Goal: Information Seeking & Learning: Learn about a topic

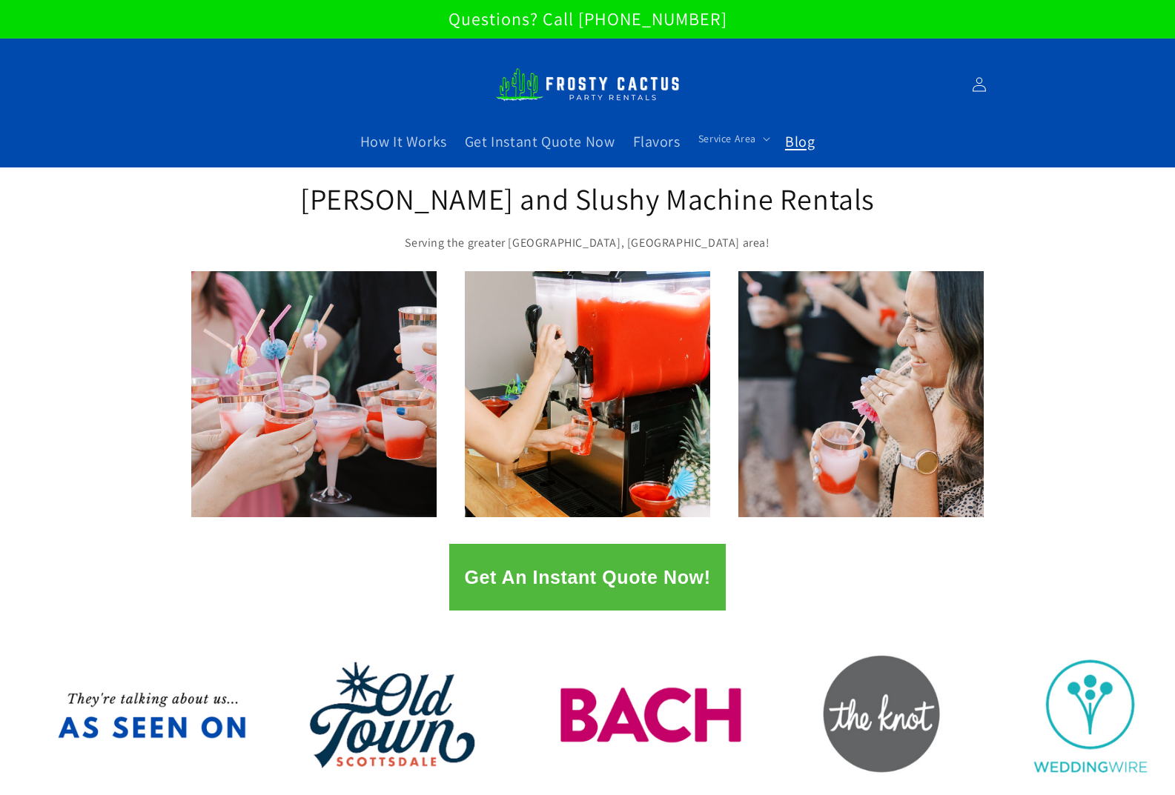
click at [804, 140] on span "Blog" at bounding box center [800, 141] width 30 height 19
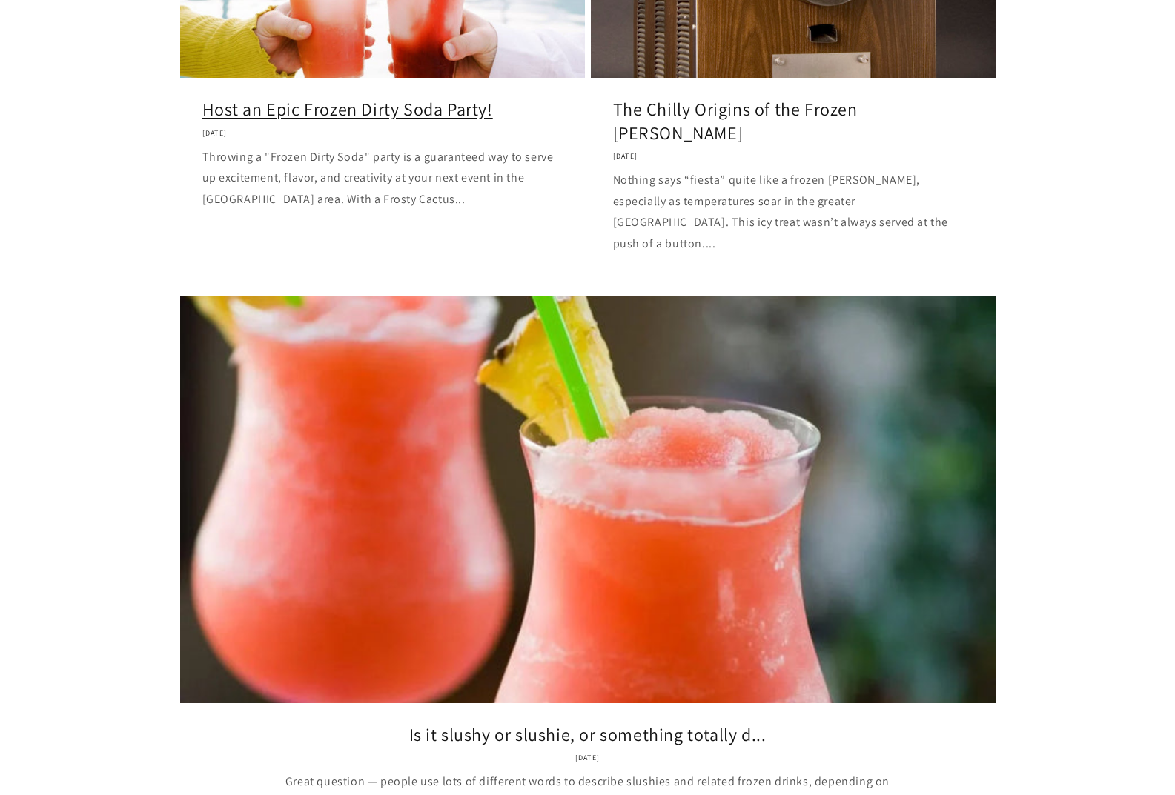
scroll to position [667, 0]
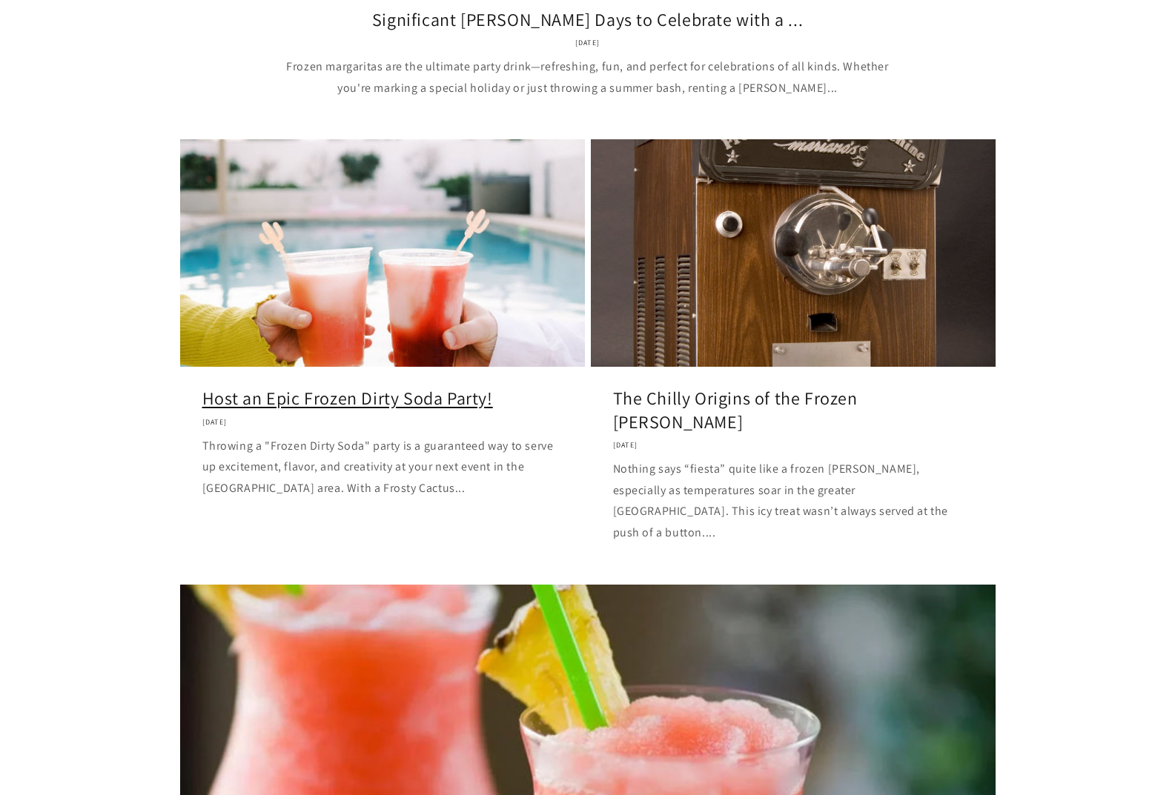
click at [452, 387] on link "Host an Epic Frozen Dirty Soda Party!" at bounding box center [382, 398] width 360 height 23
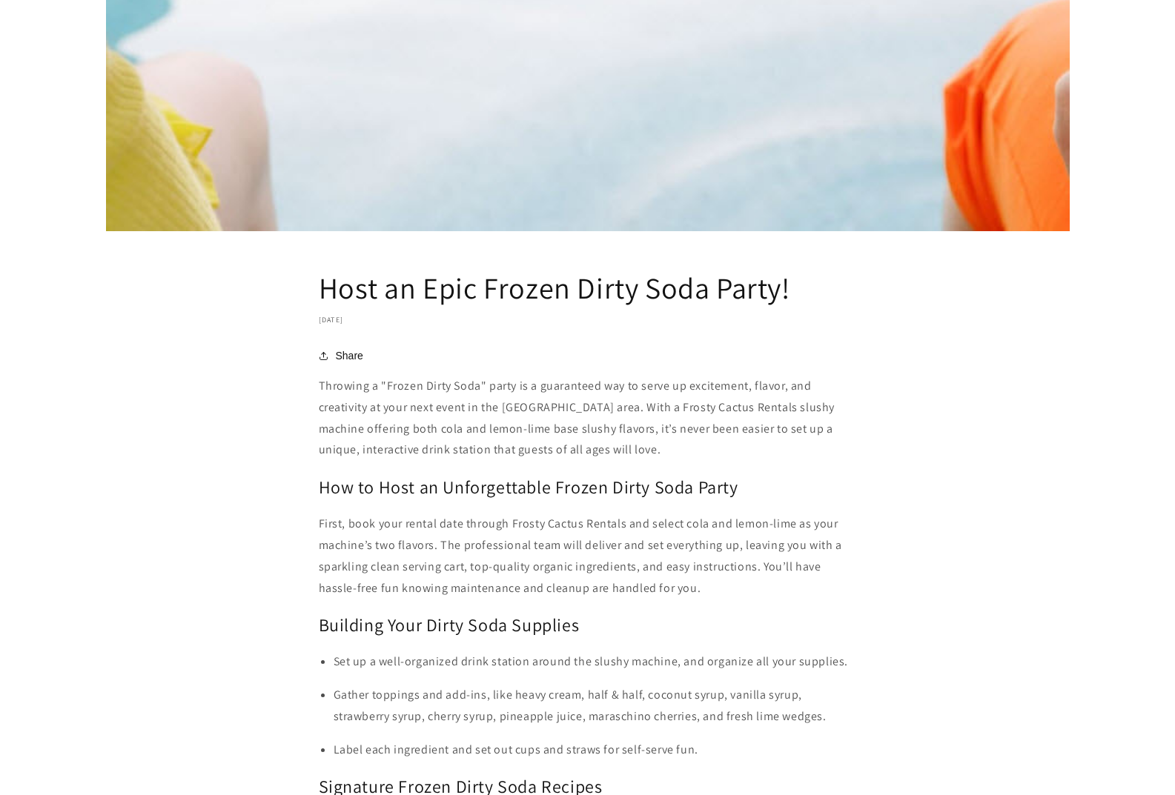
scroll to position [1260, 0]
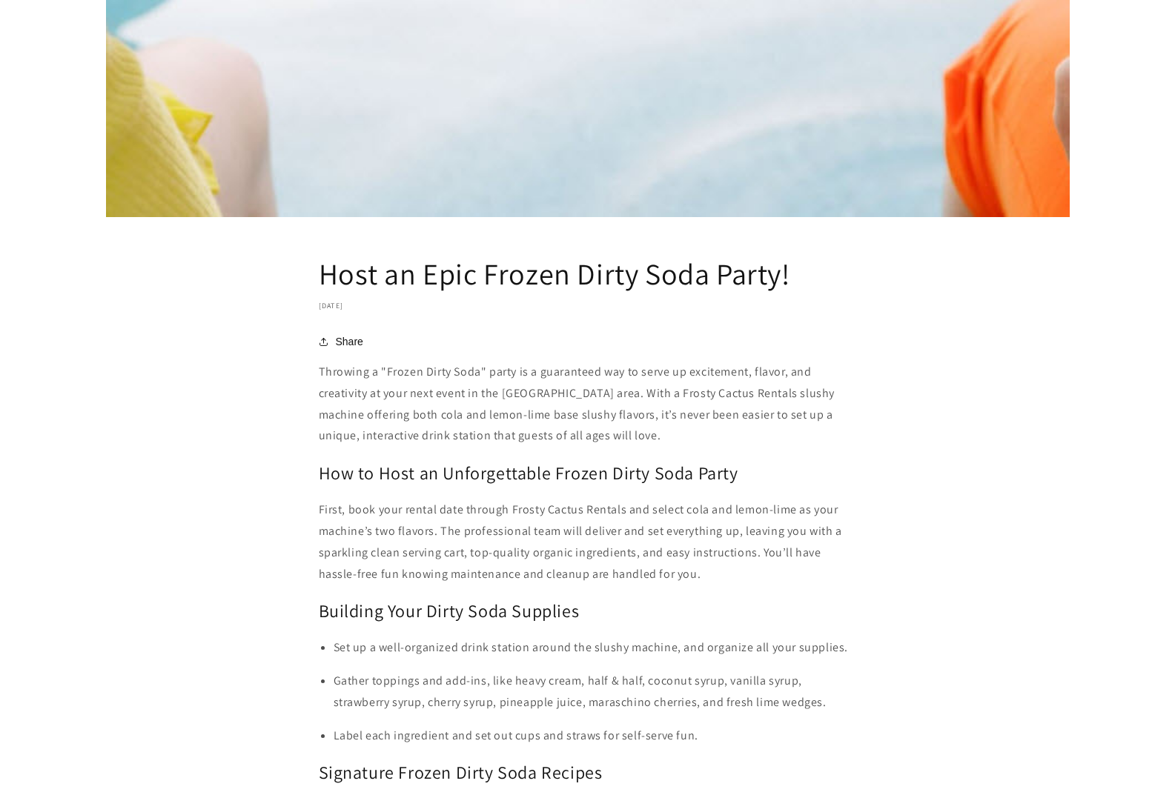
click at [320, 273] on h1 "Host an Epic Frozen Dirty Soda Party!" at bounding box center [588, 273] width 538 height 39
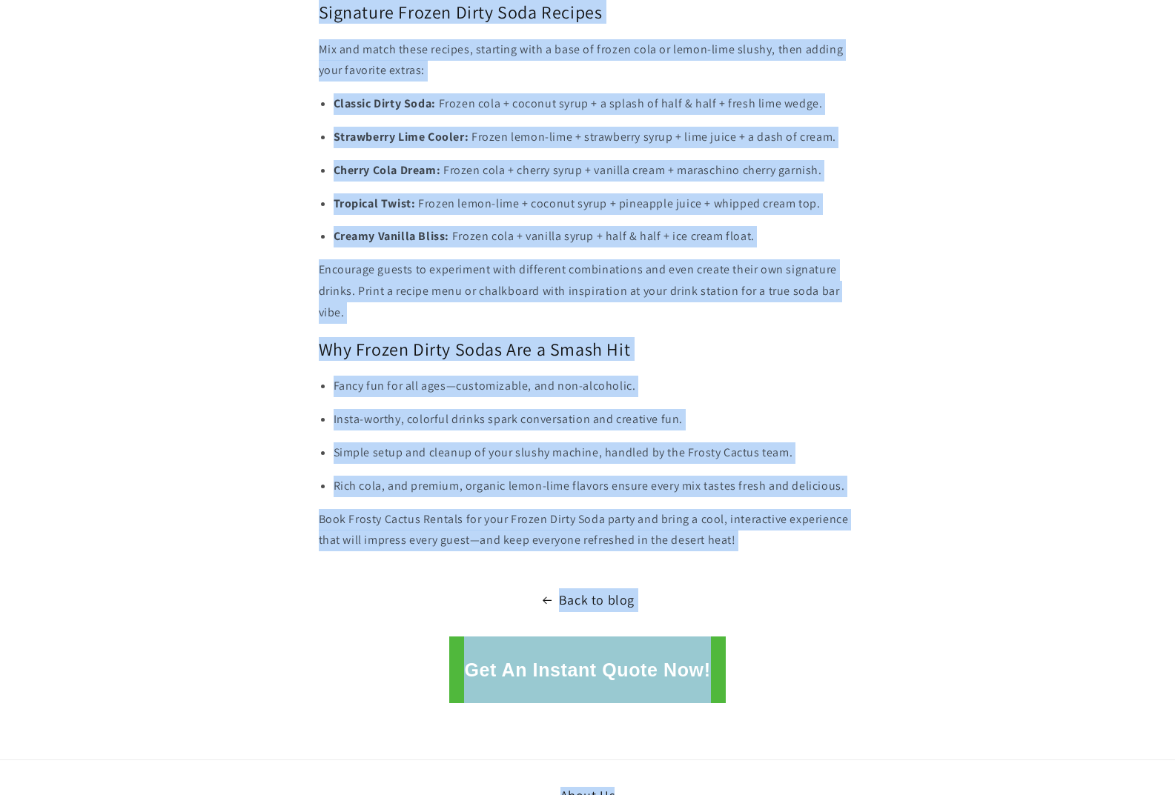
scroll to position [2079, 0]
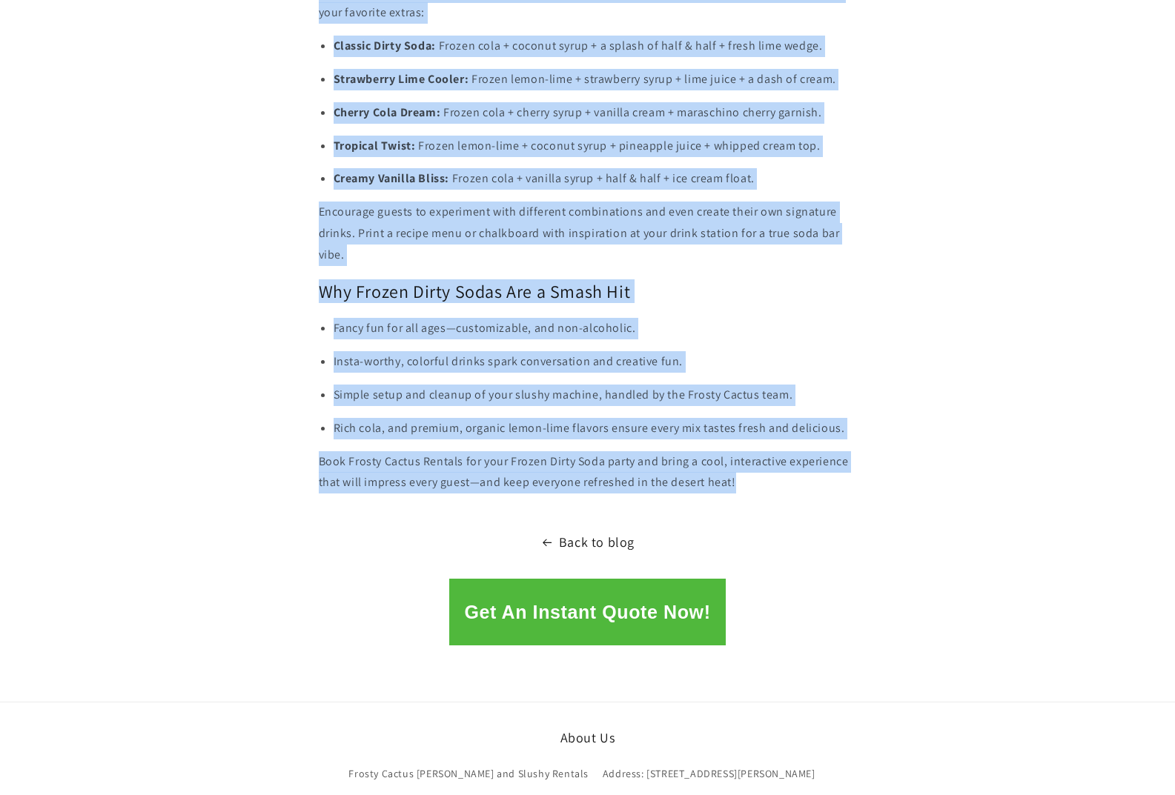
drag, startPoint x: 317, startPoint y: 372, endPoint x: 792, endPoint y: 486, distance: 488.7
copy div "Throwing a "Frozen Dirty Soda" party is a guaranteed way to serve up excitement…"
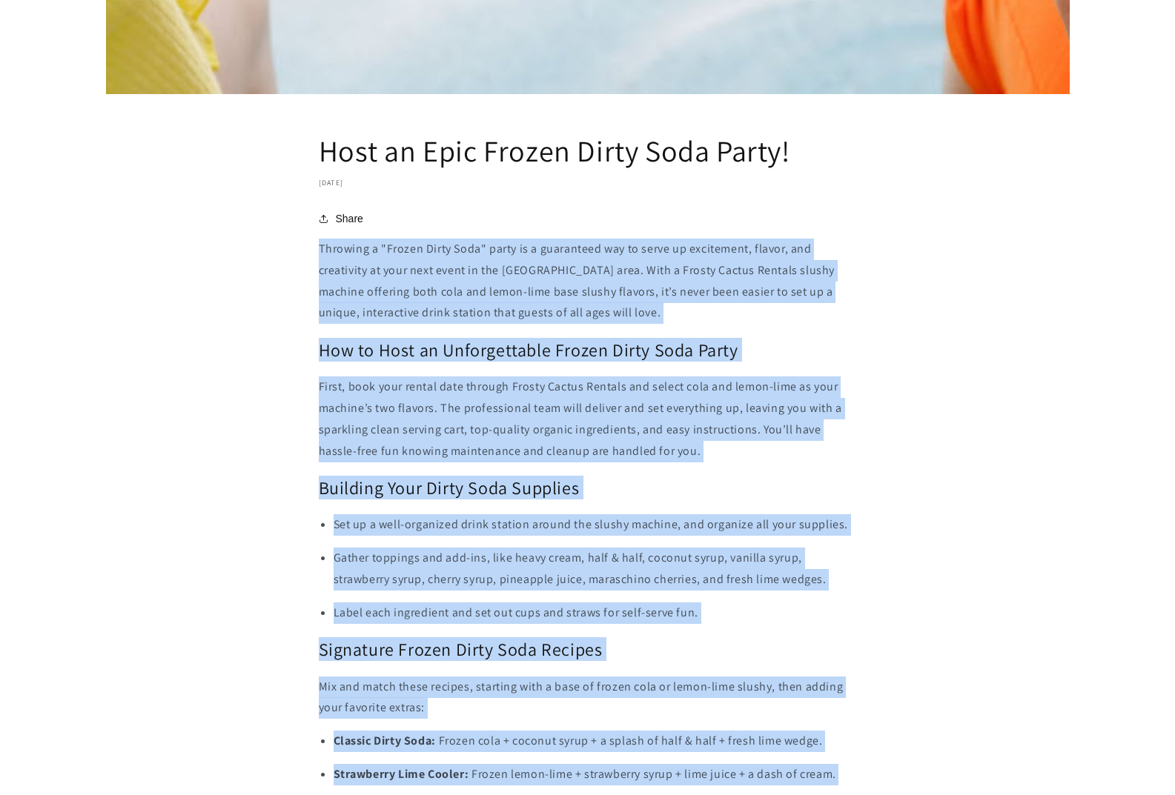
scroll to position [0, 0]
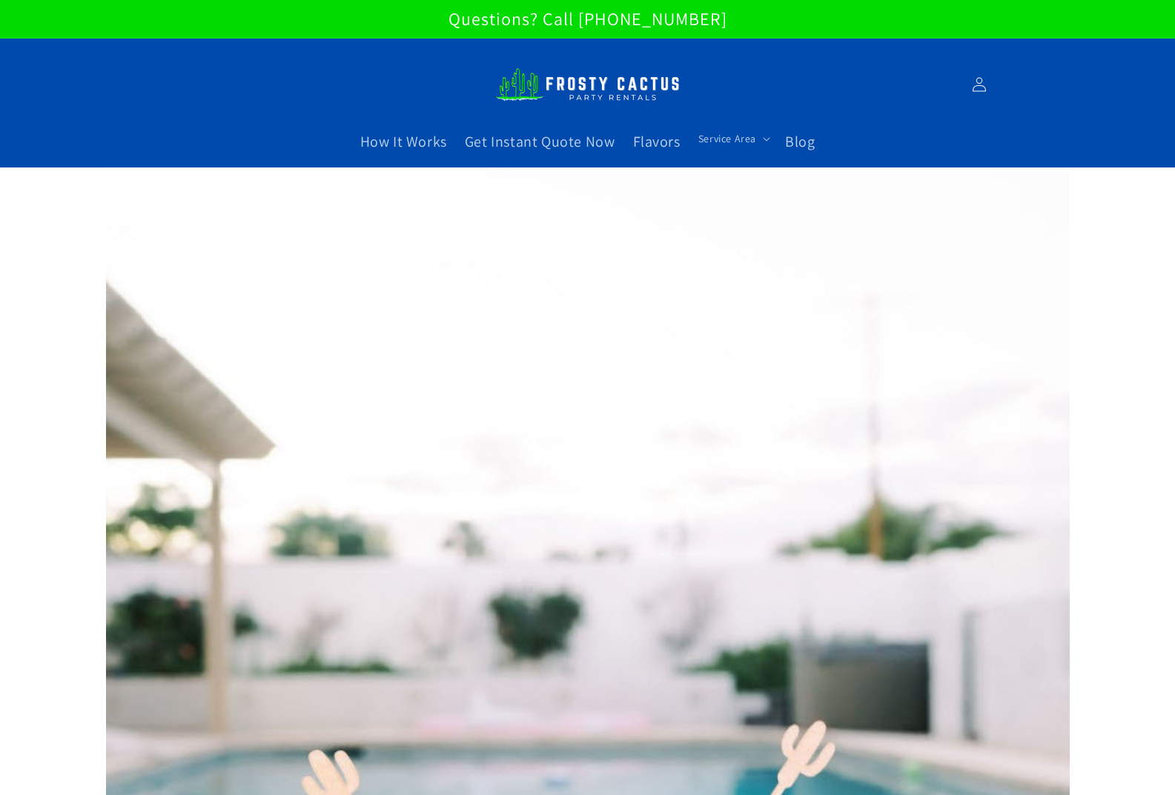
click at [587, 88] on img at bounding box center [587, 84] width 185 height 50
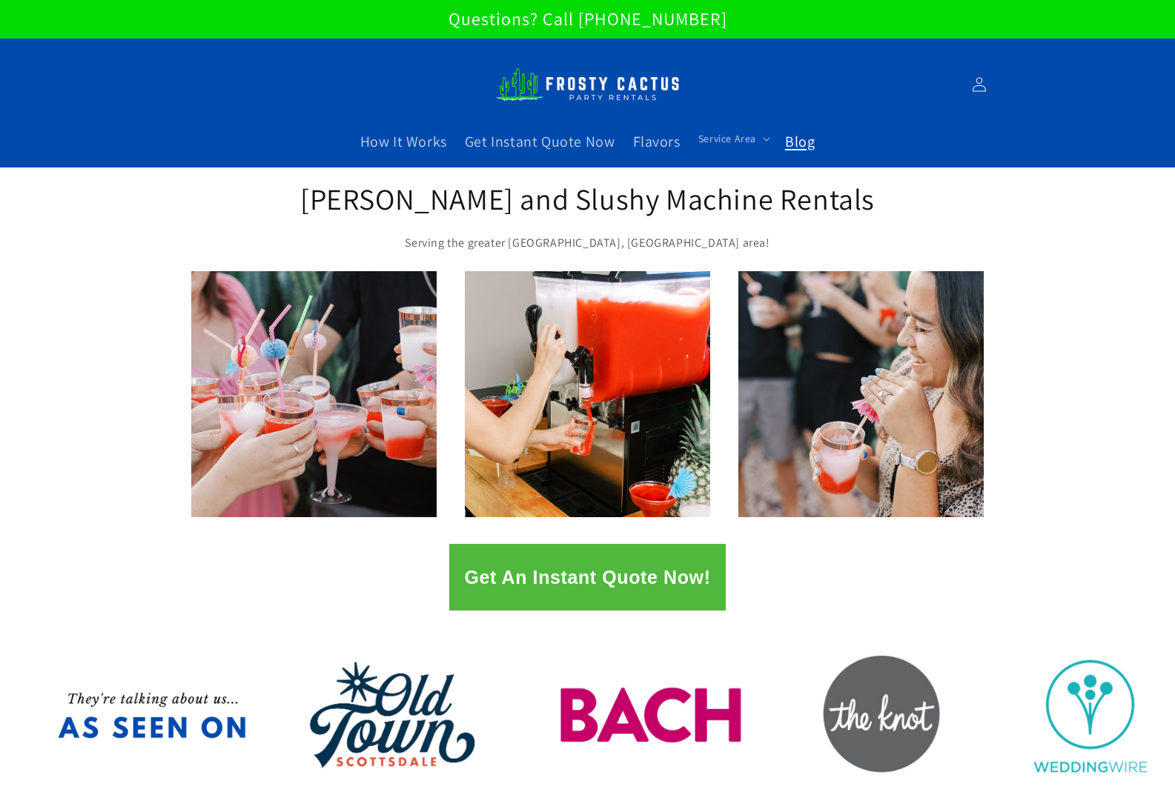
click at [798, 142] on span "Blog" at bounding box center [800, 141] width 30 height 19
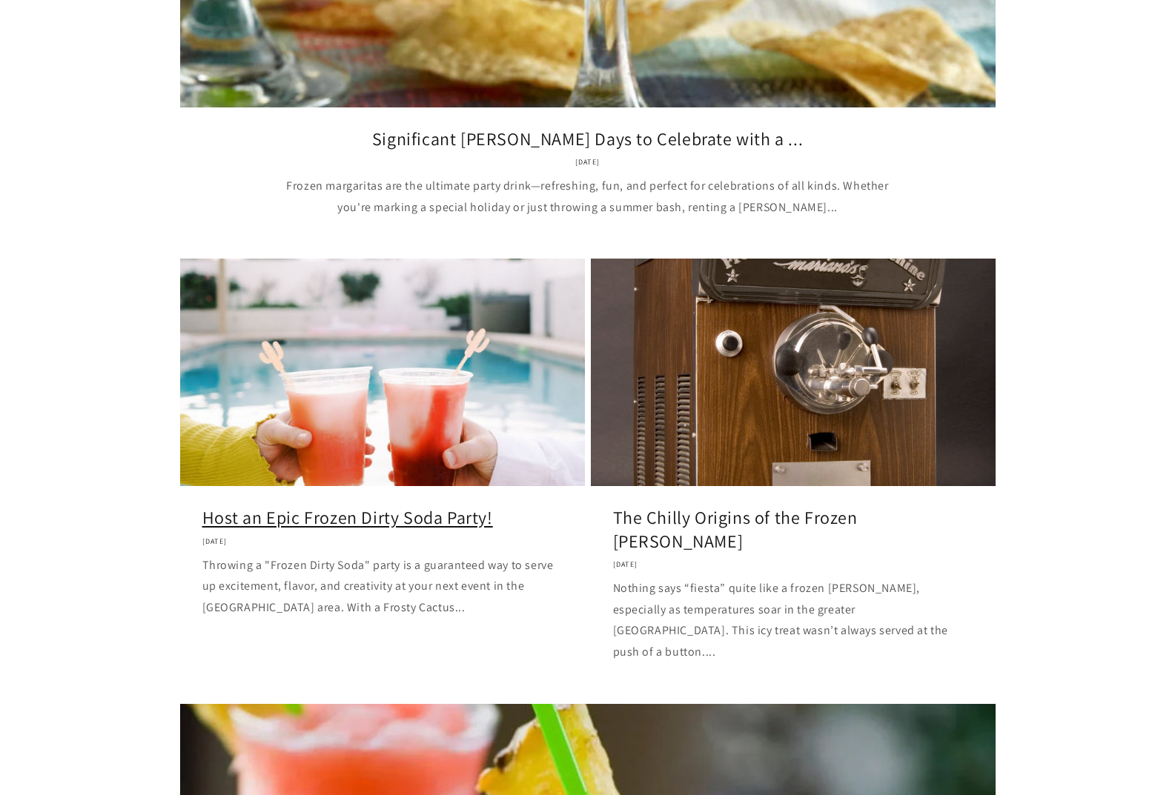
scroll to position [593, 0]
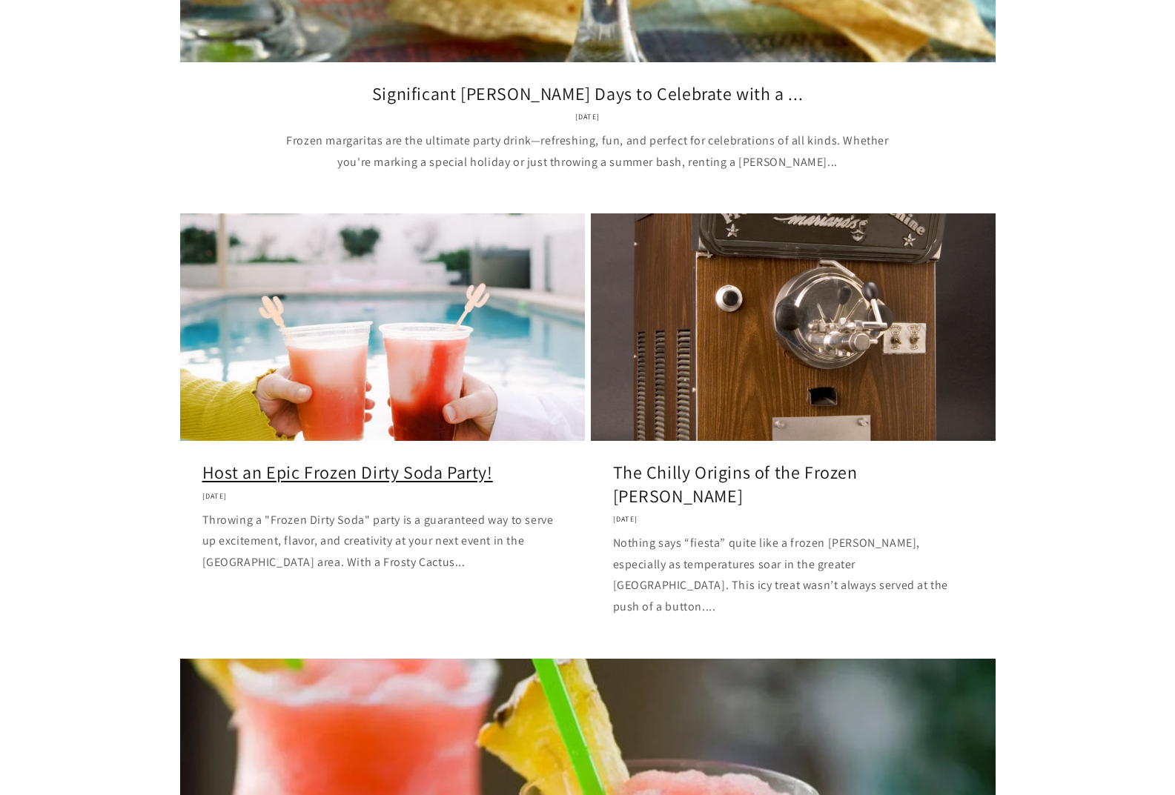
click at [408, 461] on link "Host an Epic Frozen Dirty Soda Party!" at bounding box center [382, 472] width 360 height 23
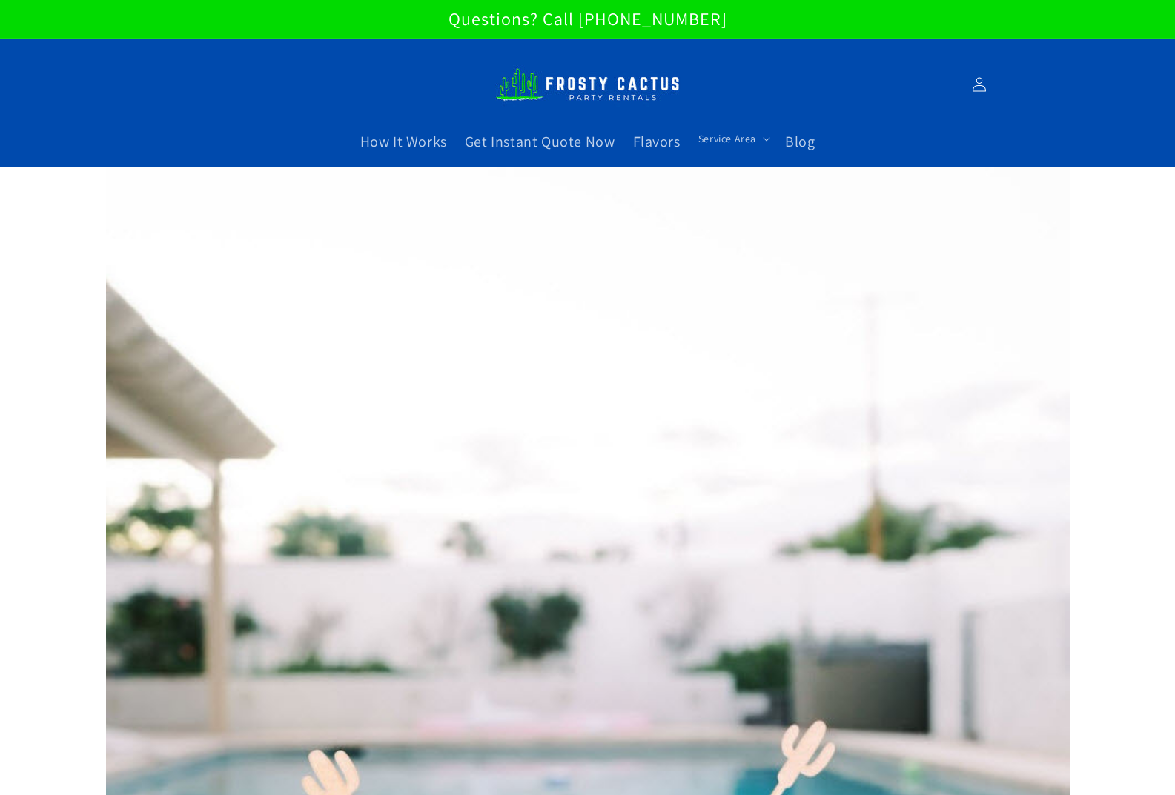
click at [577, 85] on img at bounding box center [587, 84] width 185 height 50
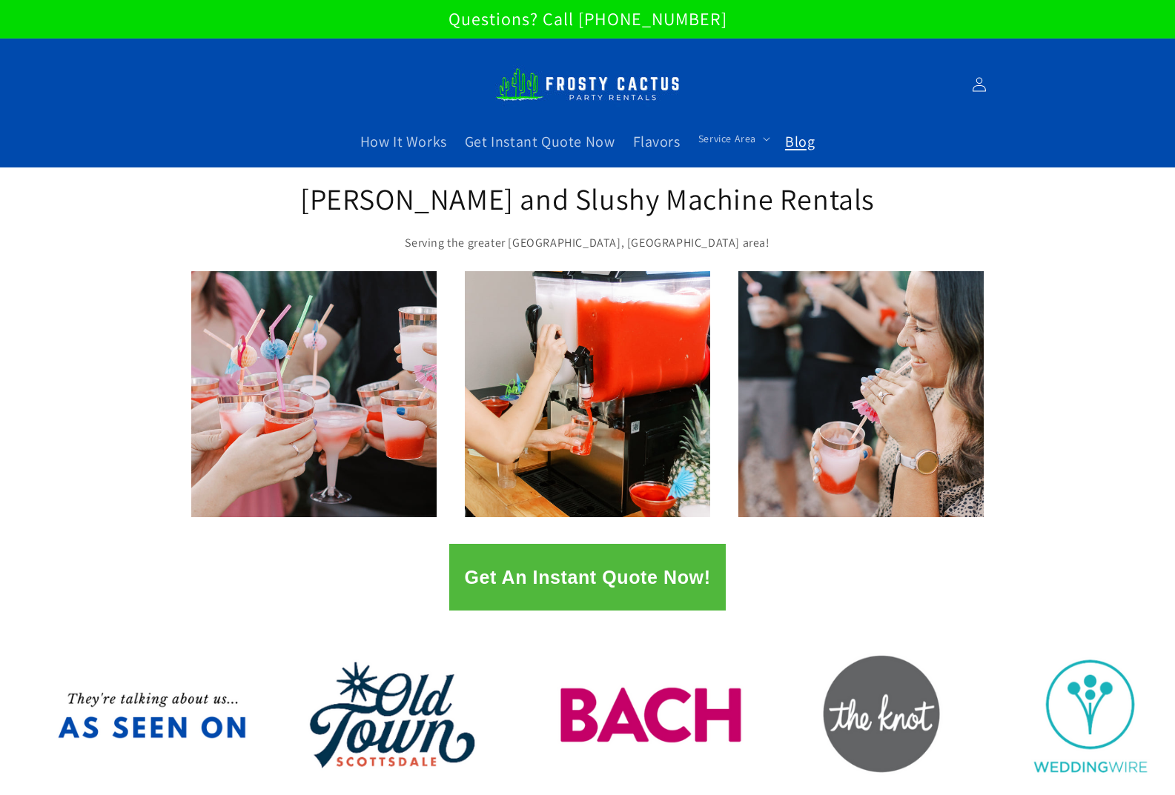
click at [801, 148] on span "Blog" at bounding box center [800, 141] width 30 height 19
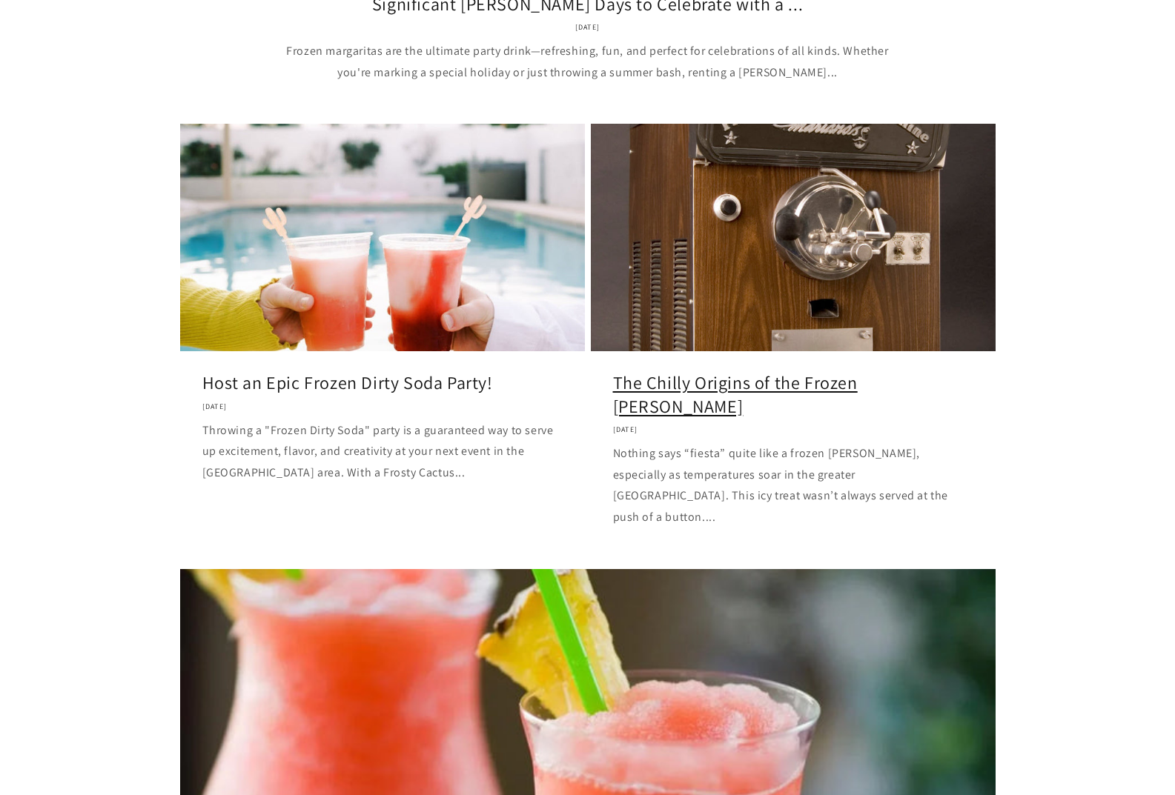
scroll to position [741, 0]
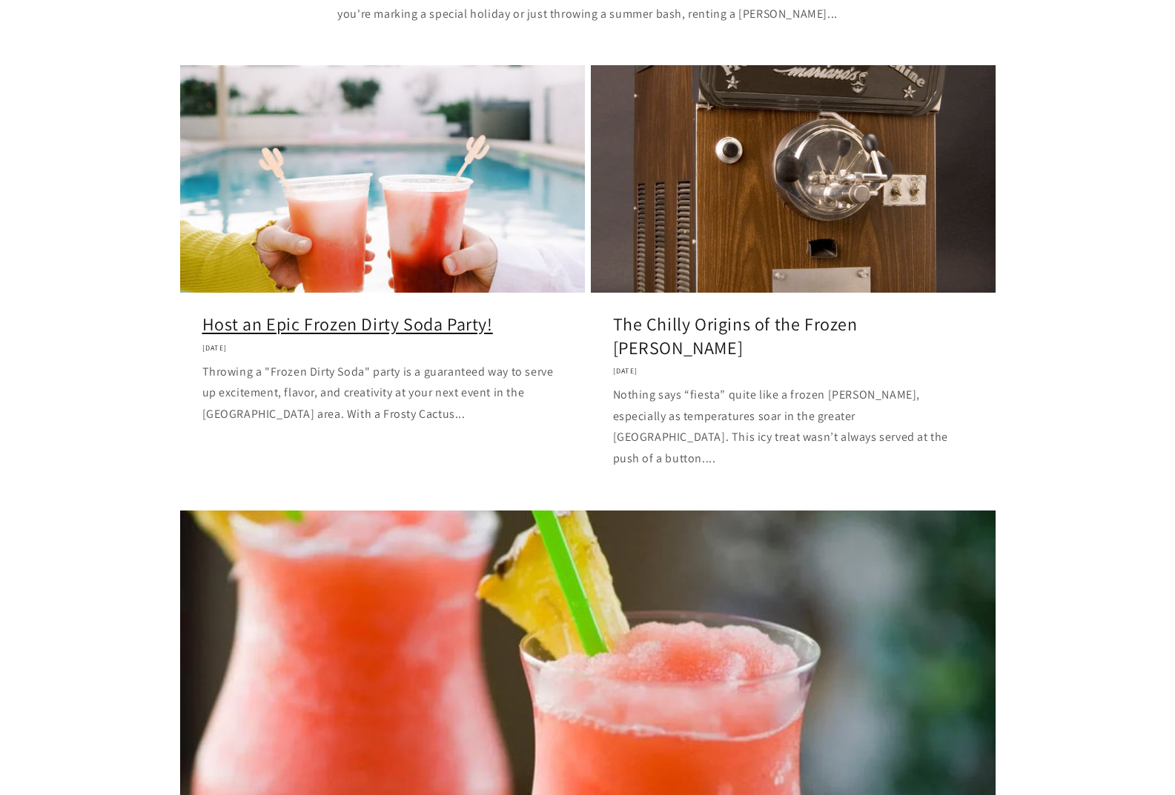
click at [397, 313] on link "Host an Epic Frozen Dirty Soda Party!" at bounding box center [382, 324] width 360 height 23
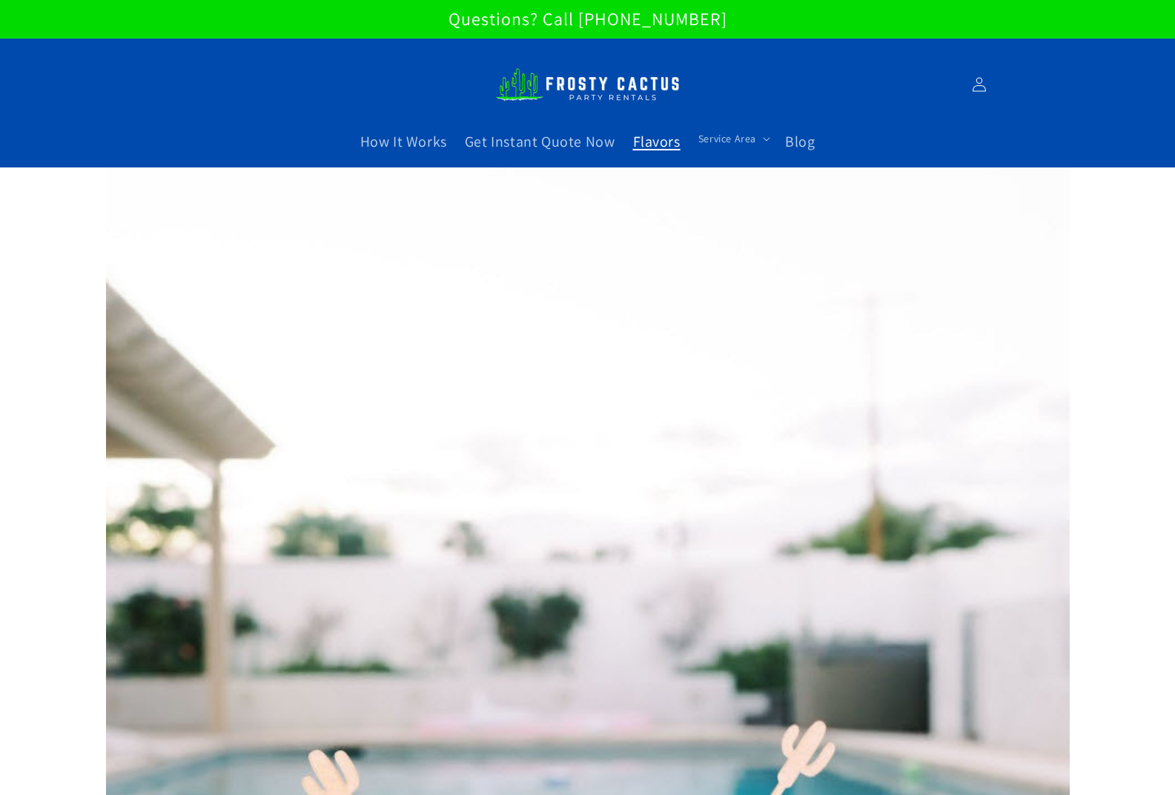
click at [665, 145] on span "Flavors" at bounding box center [656, 141] width 47 height 19
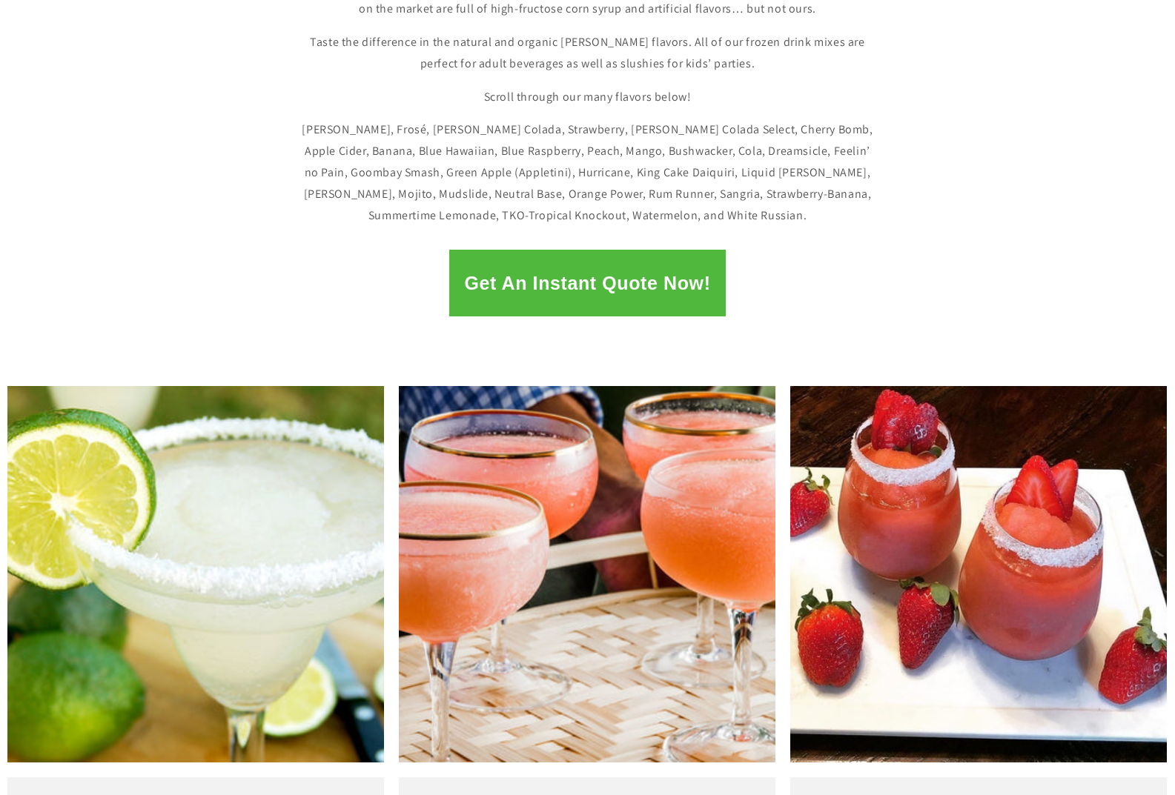
scroll to position [445, 0]
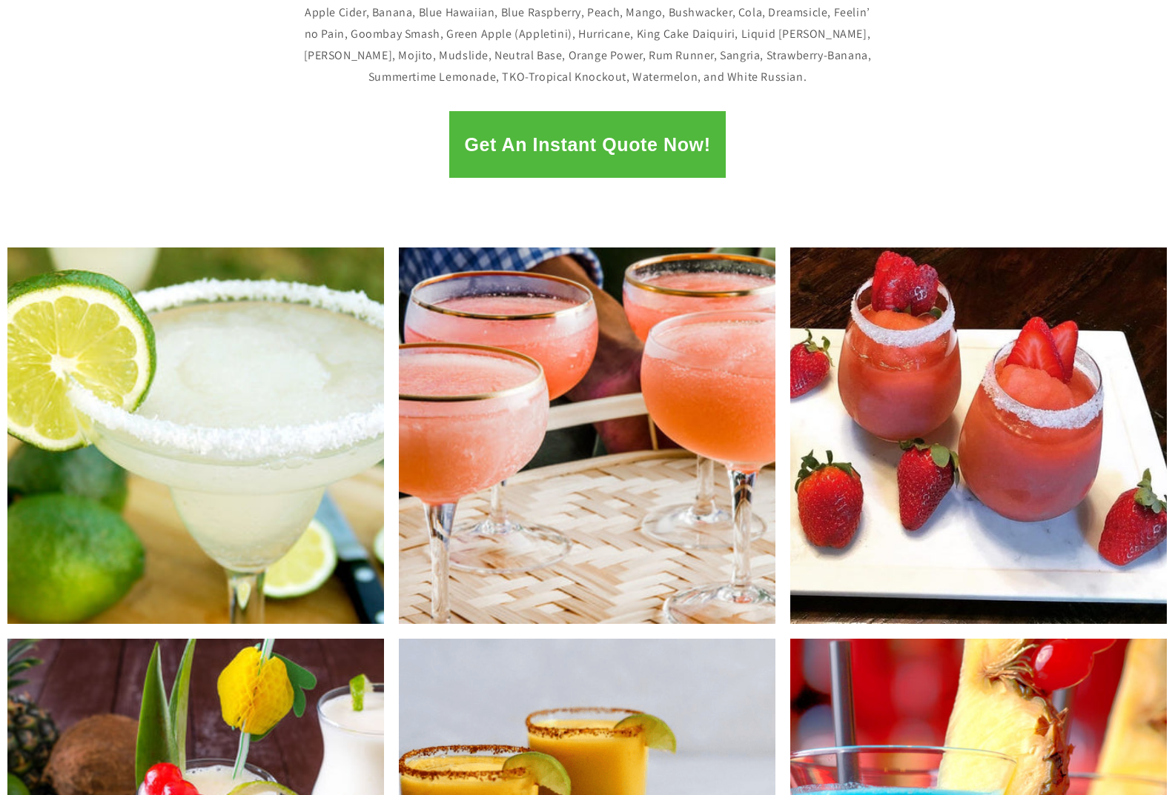
click at [987, 107] on div "Get An Instant Quote Now!" at bounding box center [587, 154] width 1175 height 111
click at [840, 171] on div "Get An Instant Quote Now!" at bounding box center [587, 144] width 1175 height 67
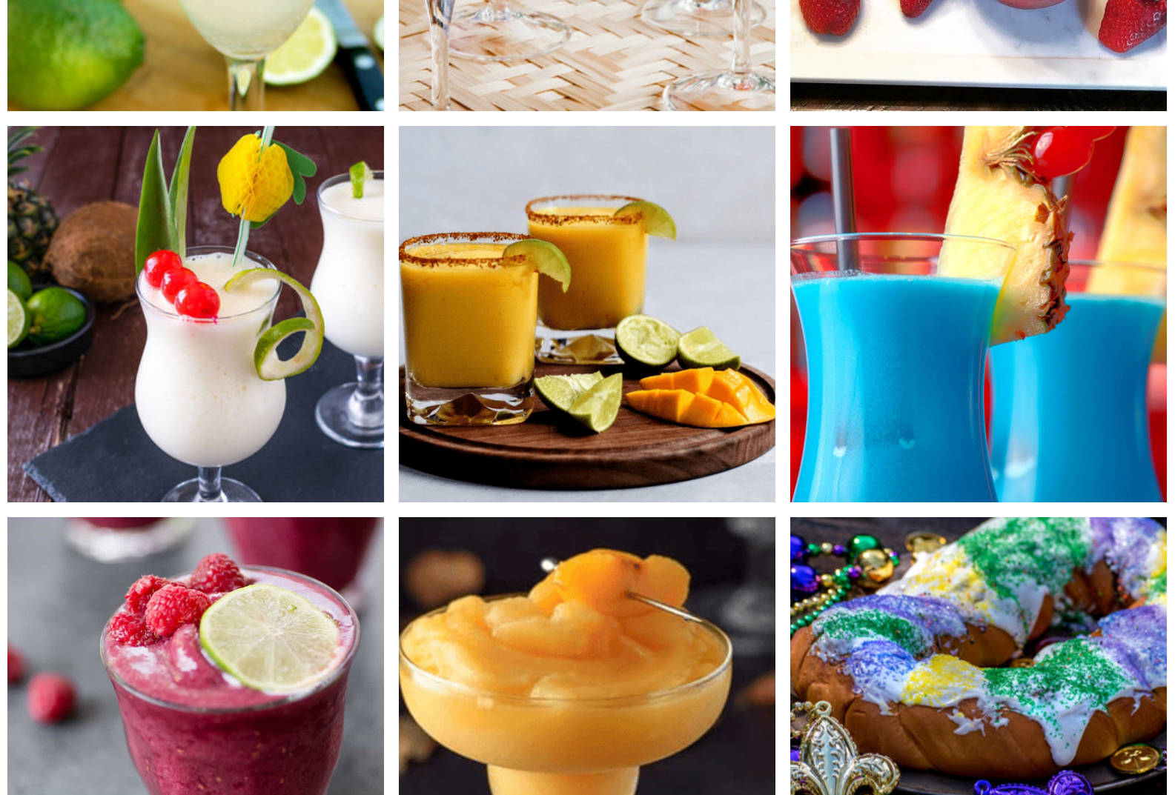
scroll to position [964, 0]
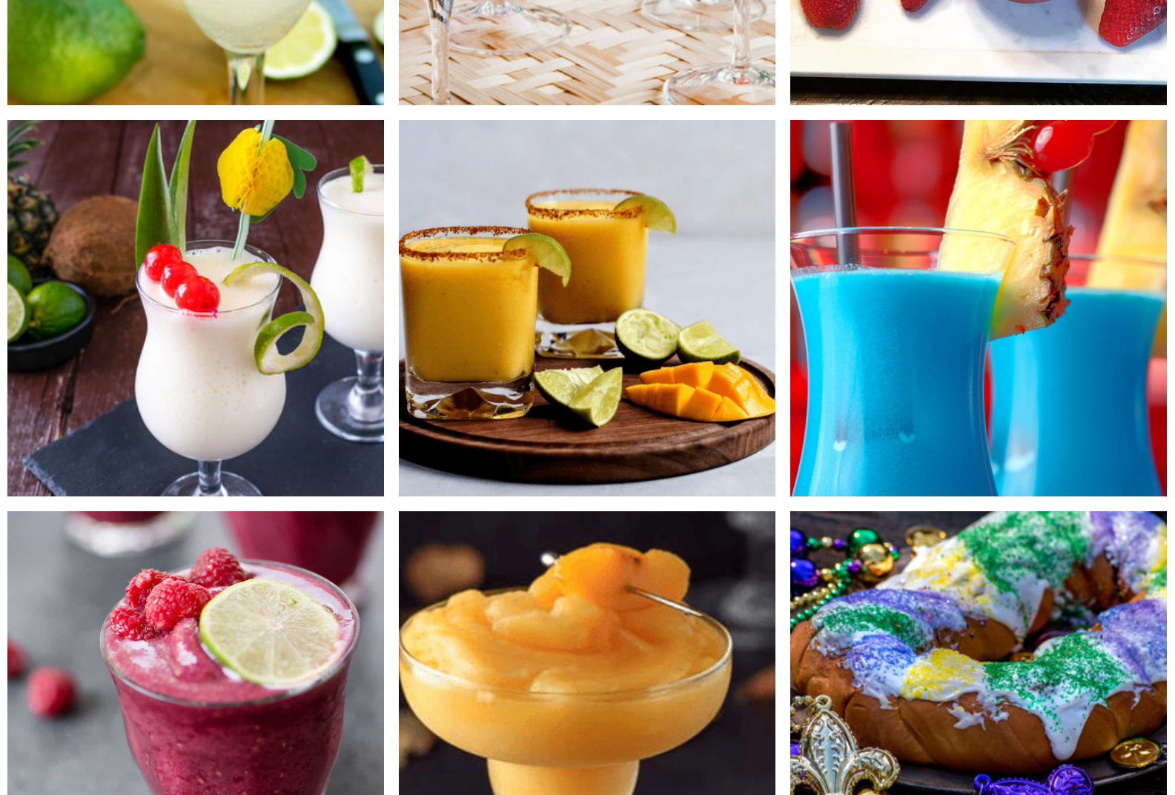
click at [783, 448] on div "Blue Hawaiian hints of coconut and pineapple will make this tropical favorite a…" at bounding box center [978, 308] width 391 height 391
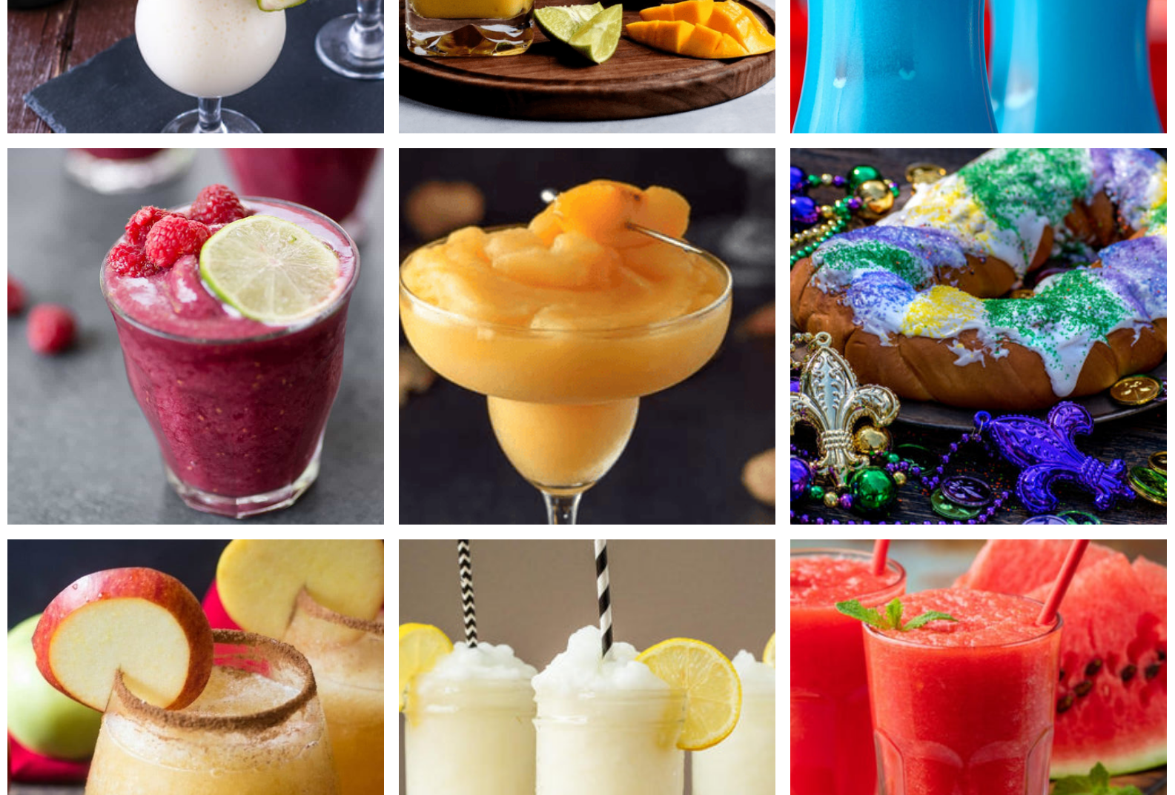
scroll to position [1334, 0]
